Goal: Information Seeking & Learning: Check status

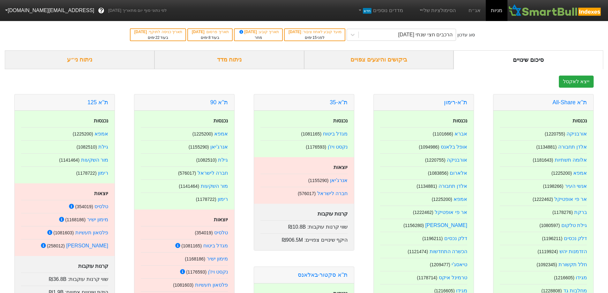
click at [386, 61] on div "ביקושים והיצעים צפויים" at bounding box center [379, 59] width 150 height 19
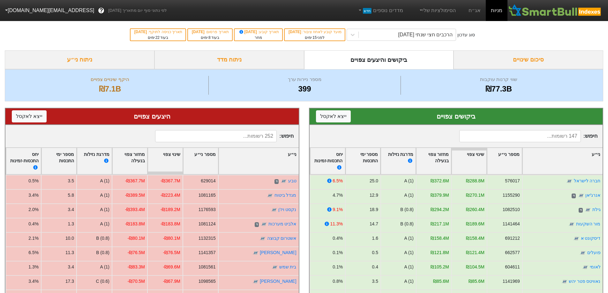
click at [527, 61] on div "סיכום שינויים" at bounding box center [528, 59] width 150 height 19
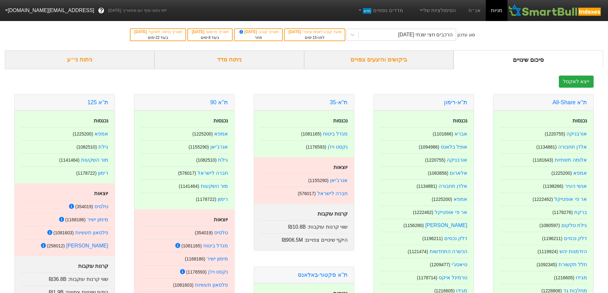
click at [359, 61] on div "ביקושים והיצעים צפויים" at bounding box center [379, 59] width 150 height 19
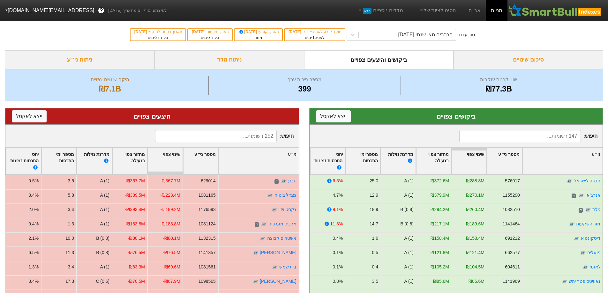
click at [522, 60] on div "סיכום שינויים" at bounding box center [528, 59] width 150 height 19
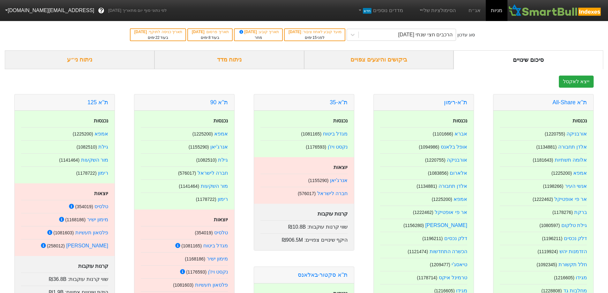
click at [385, 63] on div "ביקושים והיצעים צפויים" at bounding box center [379, 59] width 150 height 19
click at [406, 59] on div "ביקושים והיצעים צפויים" at bounding box center [379, 59] width 150 height 19
